Goal: Task Accomplishment & Management: Complete application form

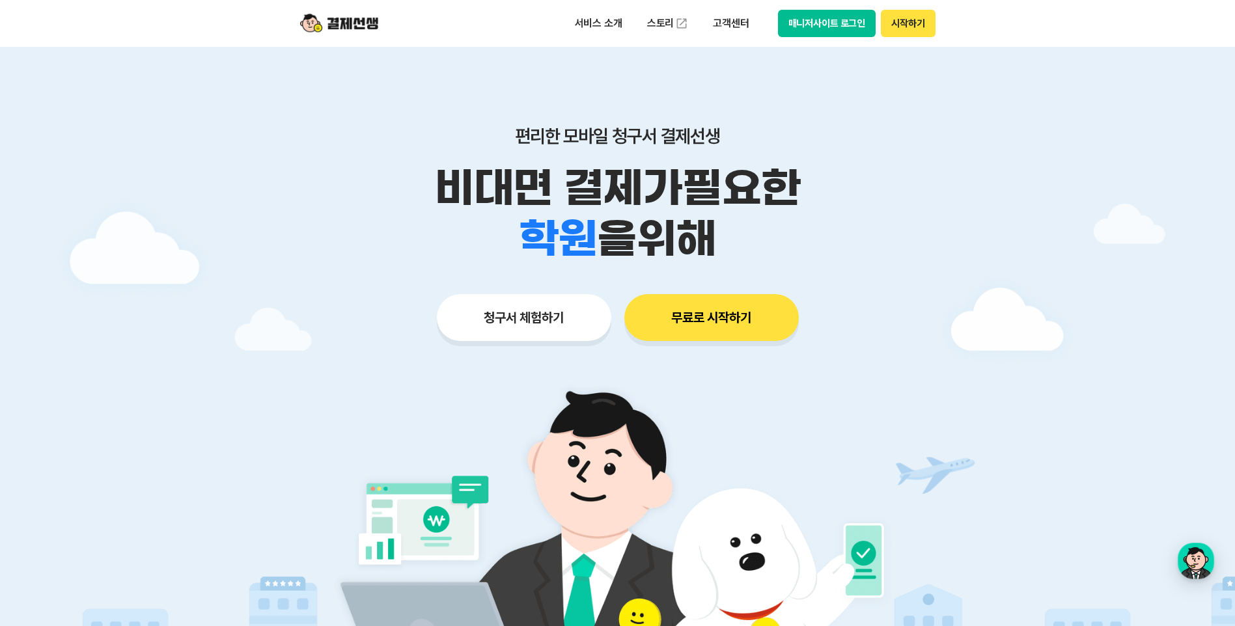
click at [906, 23] on button "시작하기" at bounding box center [908, 23] width 54 height 27
click at [914, 21] on button "시작하기" at bounding box center [908, 23] width 54 height 27
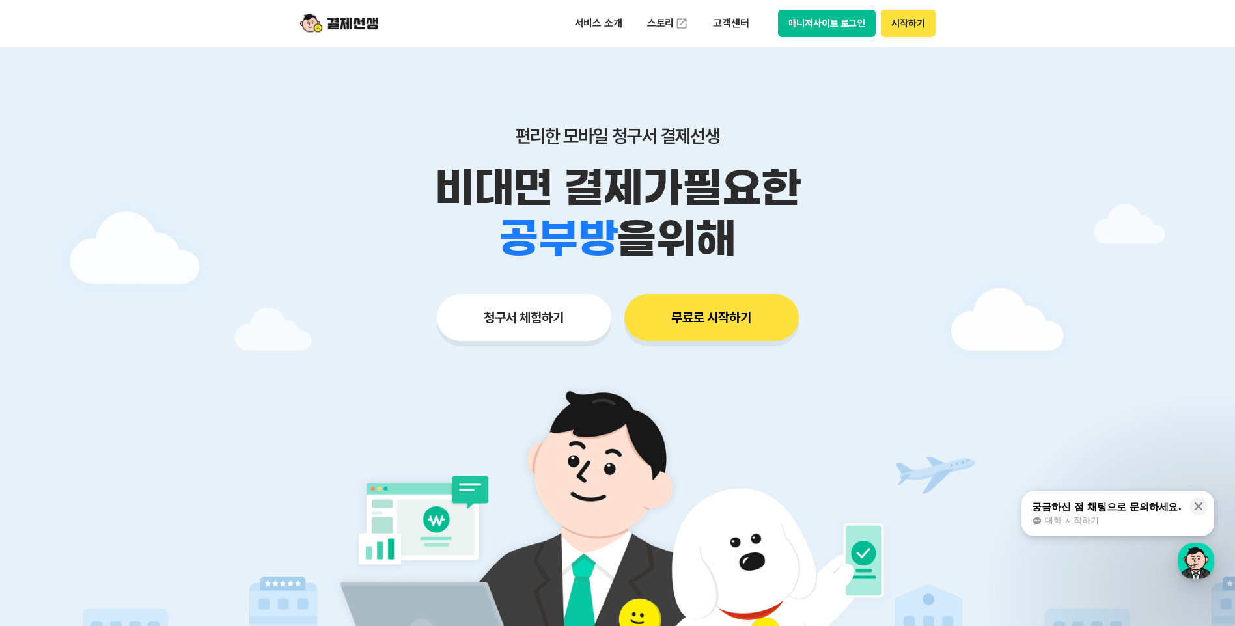
click at [910, 21] on button "시작하기" at bounding box center [908, 23] width 54 height 27
